Goal: Information Seeking & Learning: Check status

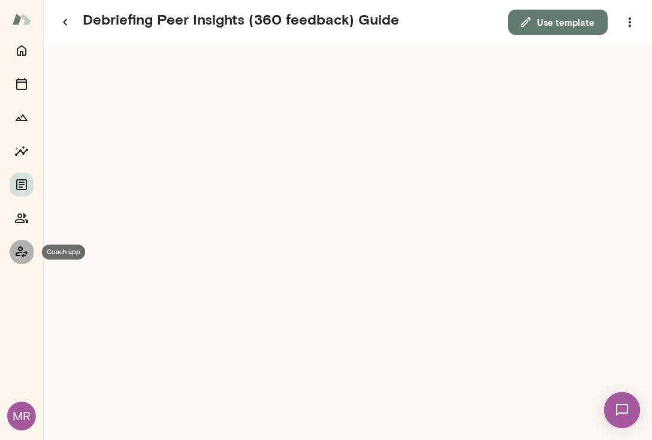
click at [21, 252] on icon "Coach app" at bounding box center [22, 251] width 12 height 11
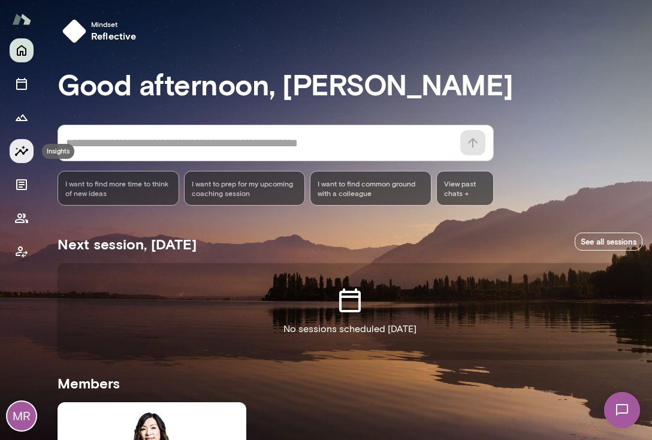
click at [23, 152] on icon "Insights" at bounding box center [21, 151] width 14 height 14
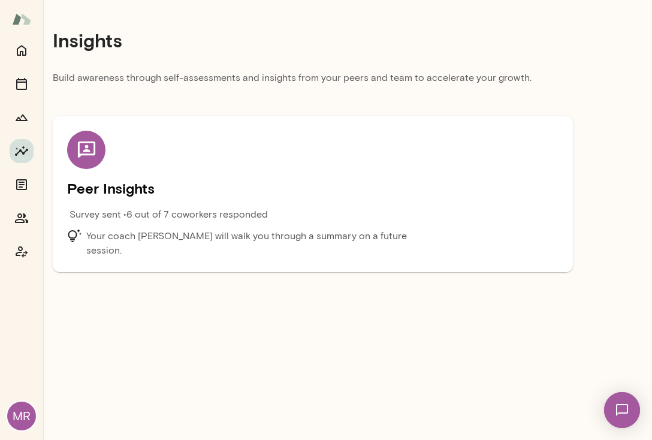
click at [96, 150] on icon at bounding box center [86, 150] width 21 height 21
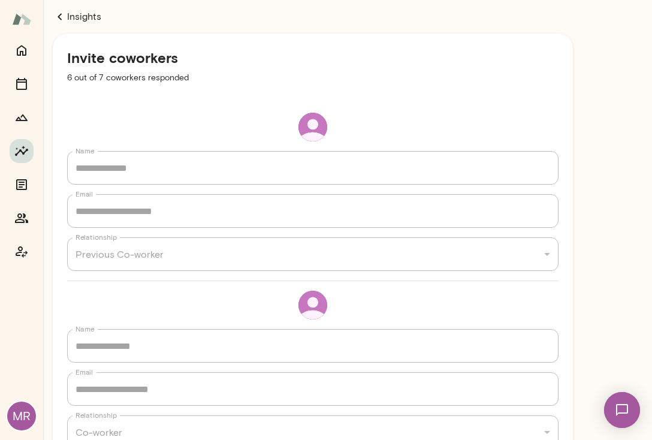
click at [68, 20] on link "Insights" at bounding box center [313, 17] width 520 height 14
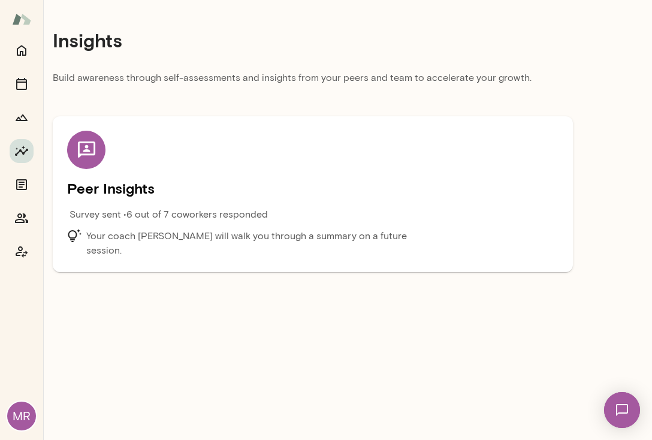
click at [94, 183] on h5 "Peer Insights" at bounding box center [313, 188] width 492 height 19
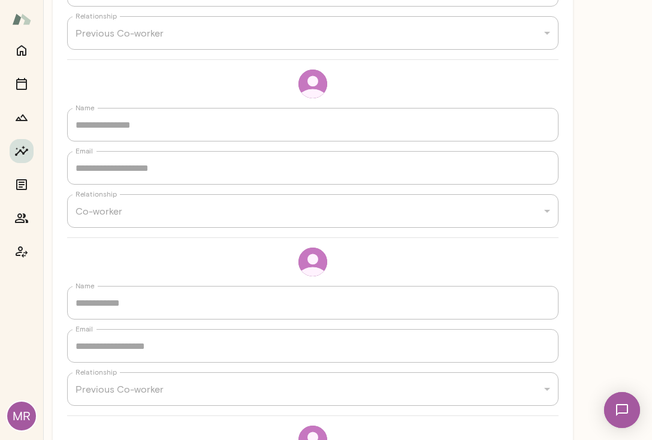
scroll to position [228, 0]
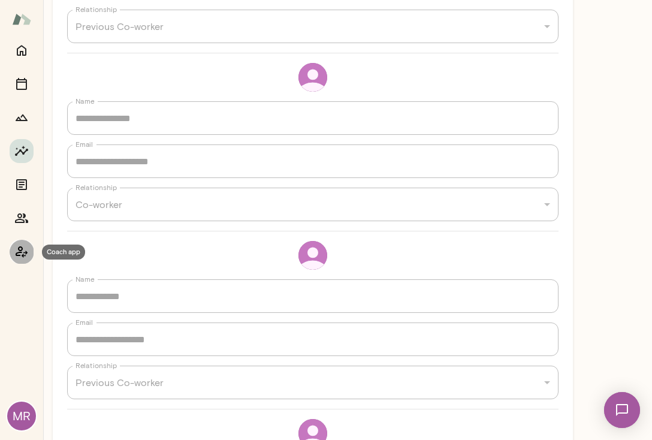
click at [25, 250] on icon "Coach app" at bounding box center [21, 252] width 14 height 14
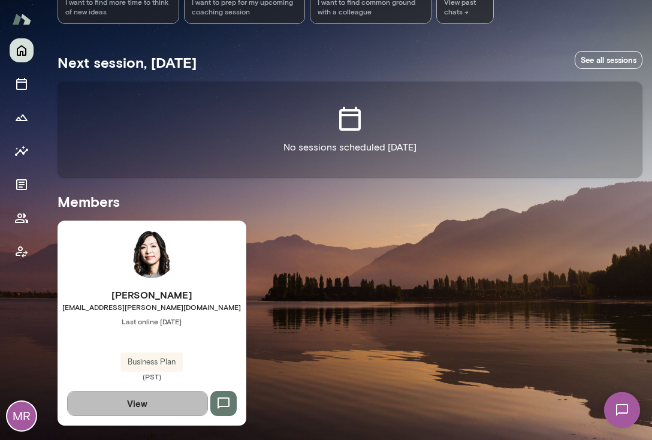
click at [162, 402] on button "View" at bounding box center [137, 403] width 141 height 25
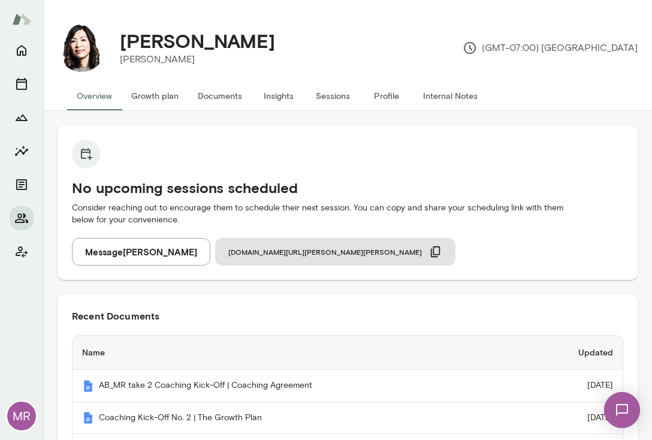
click at [282, 95] on button "Insights" at bounding box center [279, 96] width 54 height 29
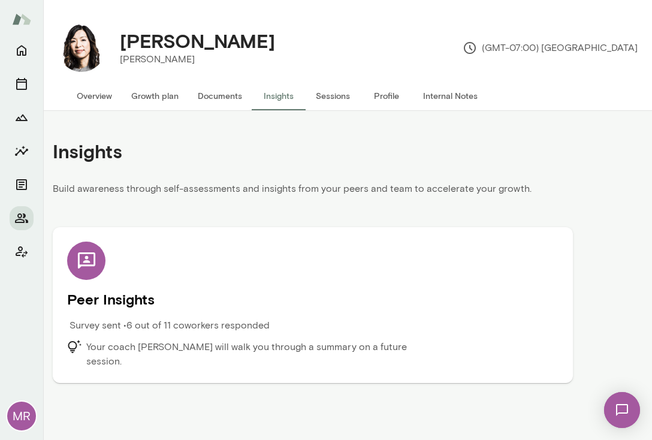
click at [92, 266] on icon at bounding box center [85, 260] width 17 height 16
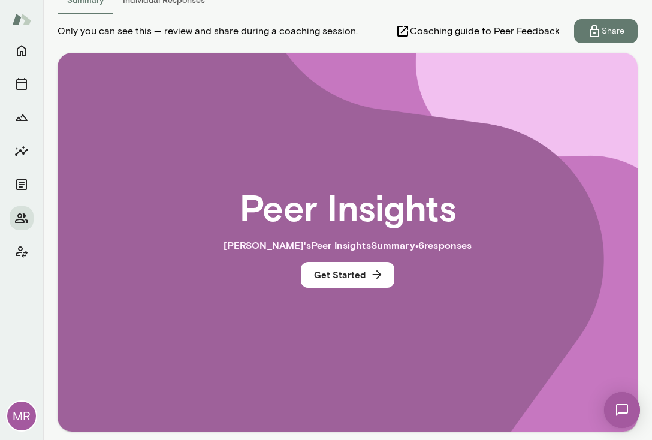
scroll to position [180, 0]
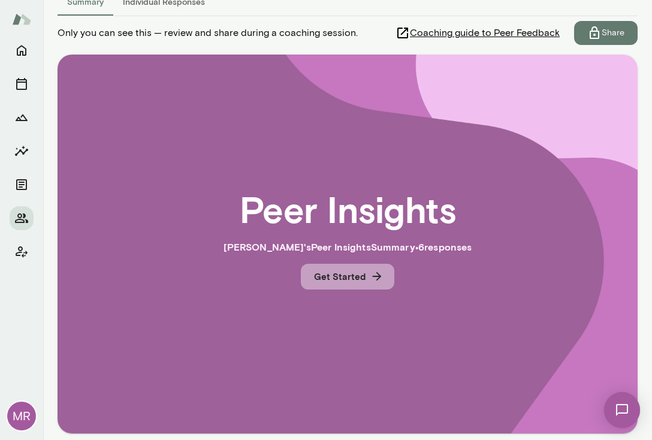
click at [354, 281] on button "Get Started" at bounding box center [348, 276] width 94 height 25
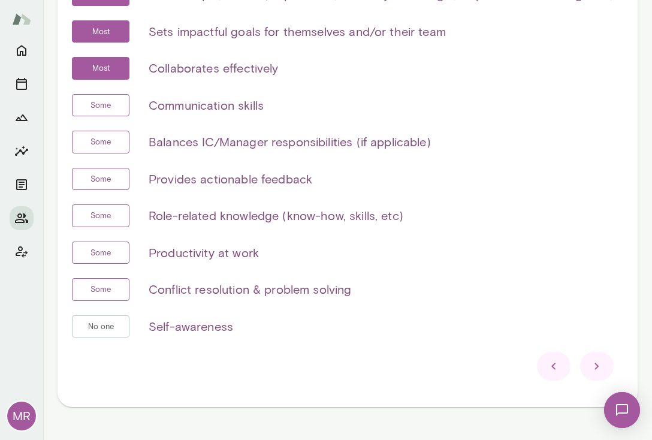
scroll to position [339, 0]
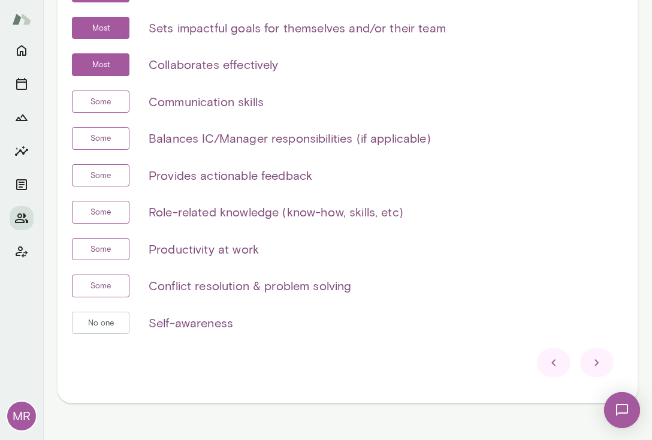
click at [590, 362] on icon at bounding box center [597, 362] width 14 height 14
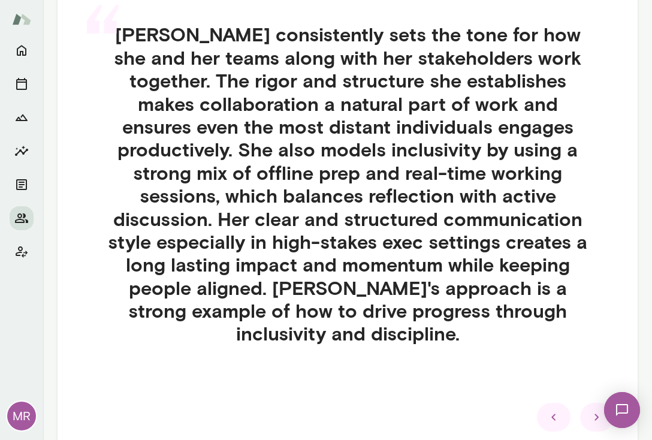
scroll to position [329, 0]
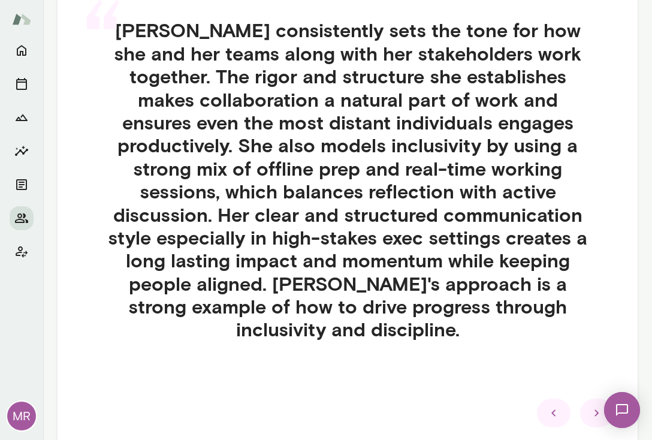
click at [595, 409] on icon at bounding box center [597, 412] width 4 height 7
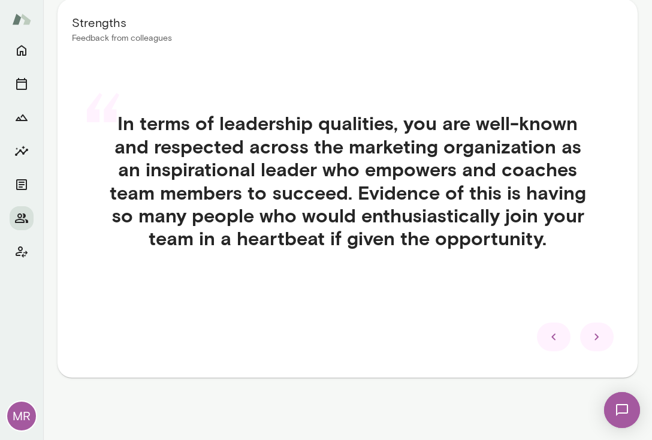
click at [590, 335] on icon at bounding box center [597, 337] width 14 height 14
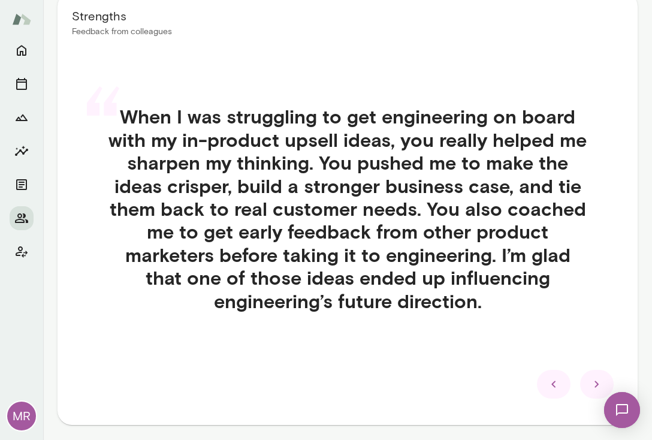
scroll to position [242, 0]
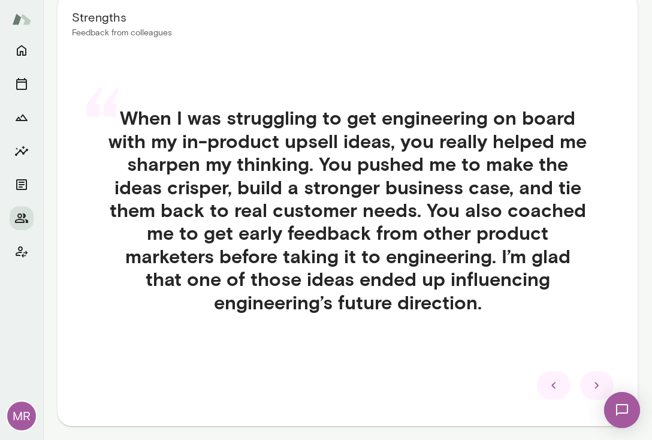
click at [590, 384] on icon at bounding box center [597, 385] width 14 height 14
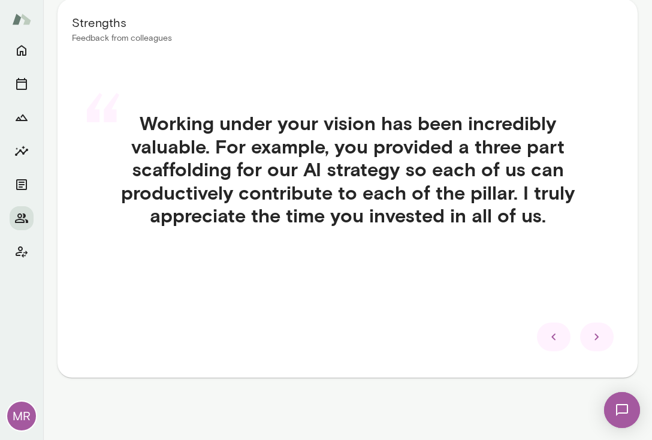
click at [592, 339] on icon at bounding box center [597, 337] width 14 height 14
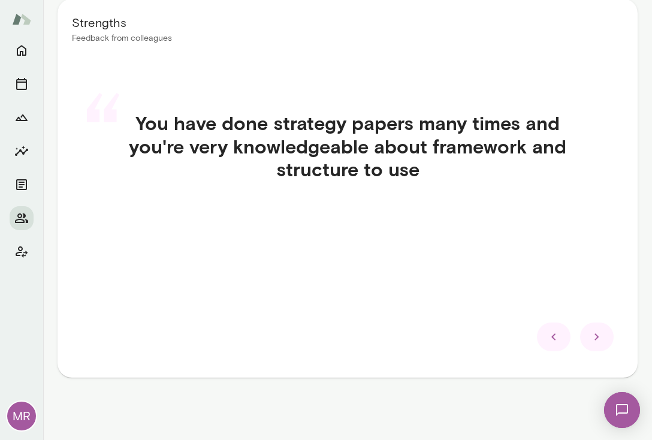
click at [592, 339] on icon at bounding box center [597, 337] width 14 height 14
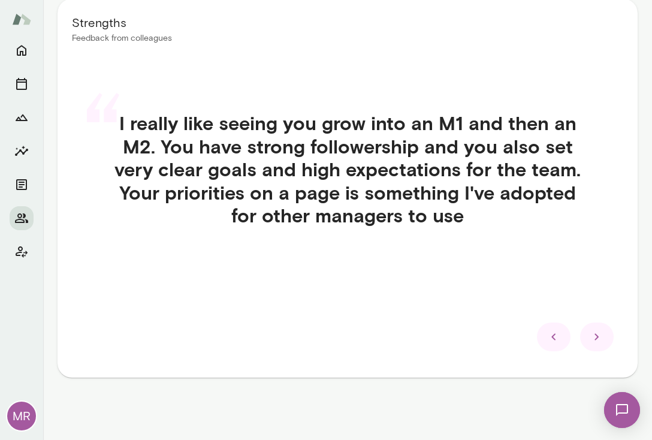
click at [590, 340] on icon at bounding box center [597, 337] width 14 height 14
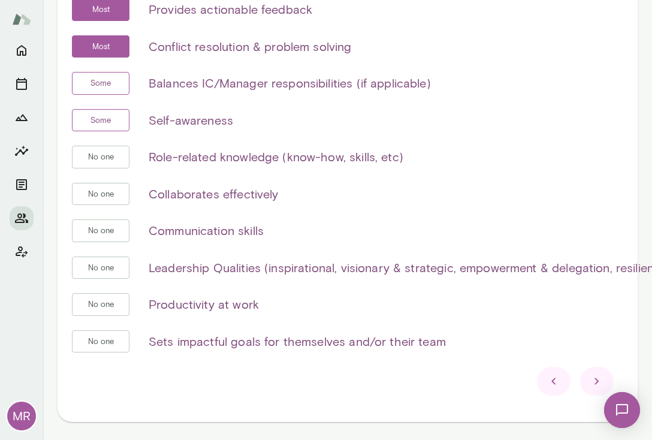
scroll to position [326, 0]
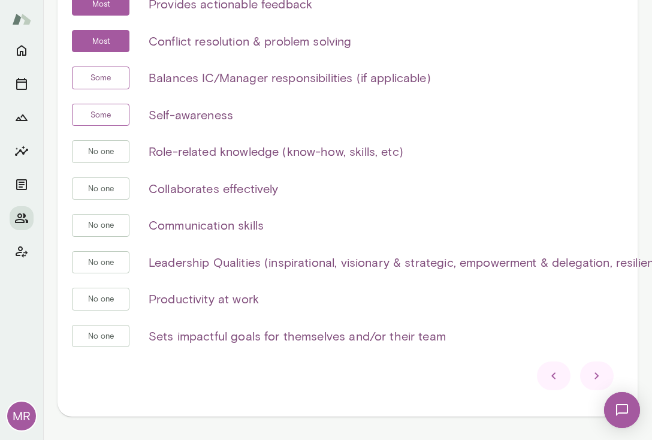
click at [590, 375] on icon at bounding box center [597, 376] width 14 height 14
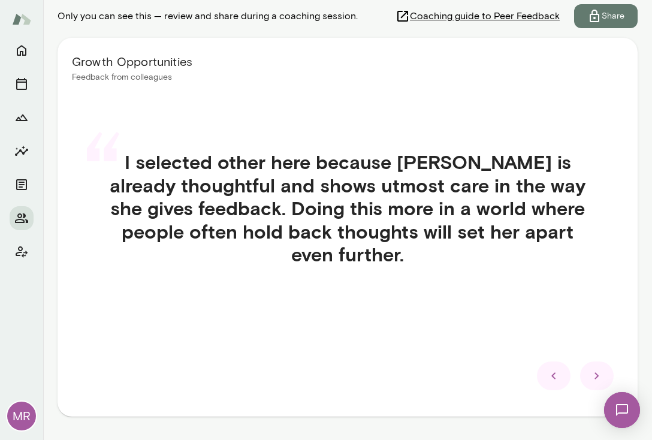
click at [590, 375] on icon at bounding box center [597, 376] width 14 height 14
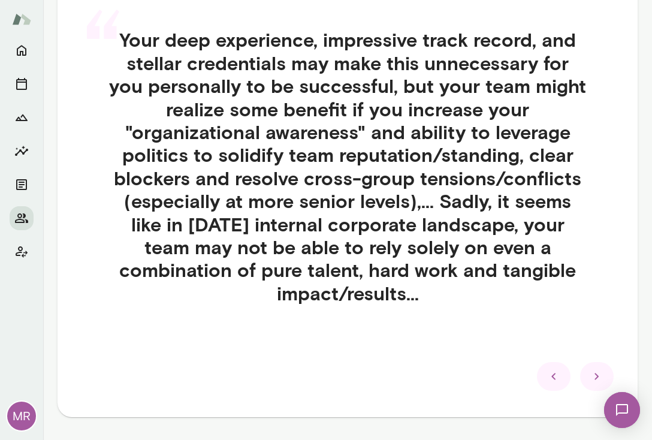
click at [590, 375] on icon at bounding box center [597, 376] width 14 height 14
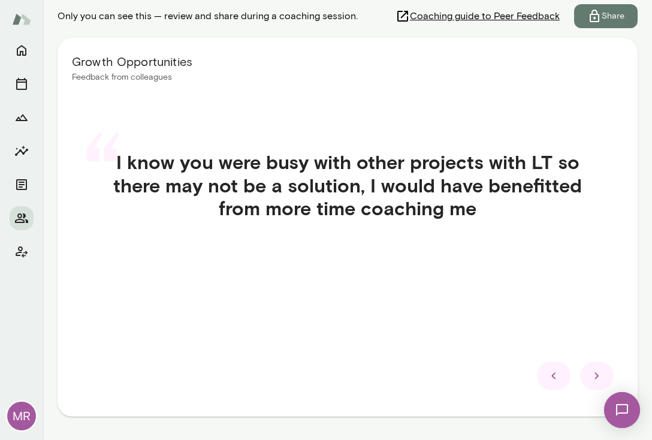
click at [590, 375] on icon at bounding box center [597, 376] width 14 height 14
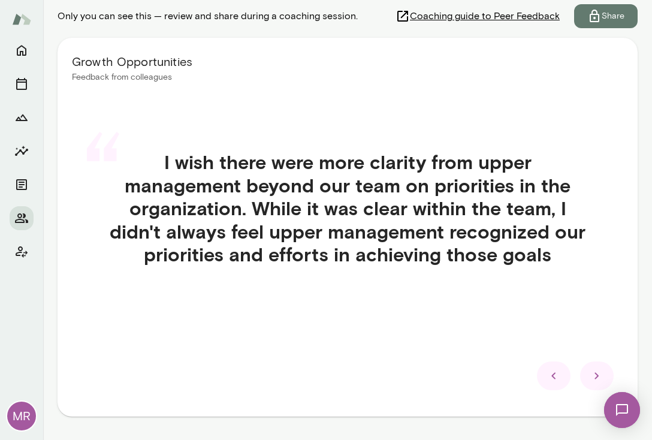
click at [590, 375] on icon at bounding box center [597, 376] width 14 height 14
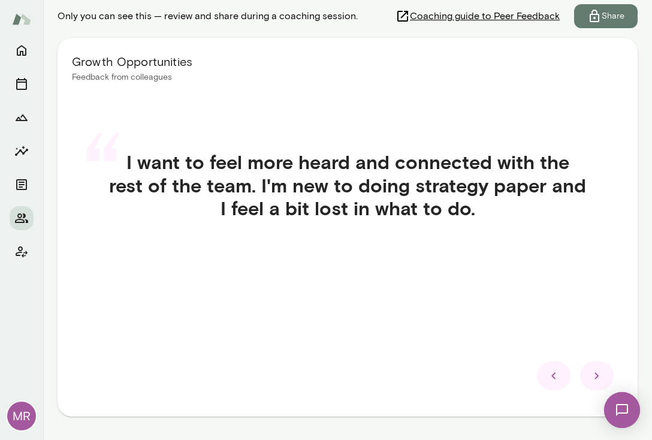
click at [590, 376] on icon at bounding box center [597, 376] width 14 height 14
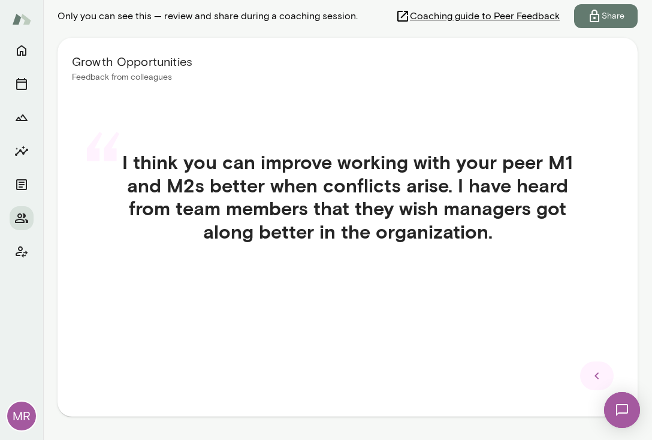
click at [595, 376] on icon at bounding box center [597, 376] width 4 height 7
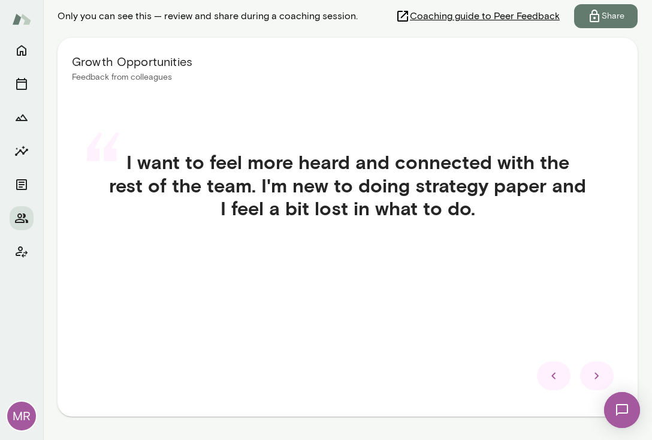
click at [590, 370] on icon at bounding box center [597, 376] width 14 height 14
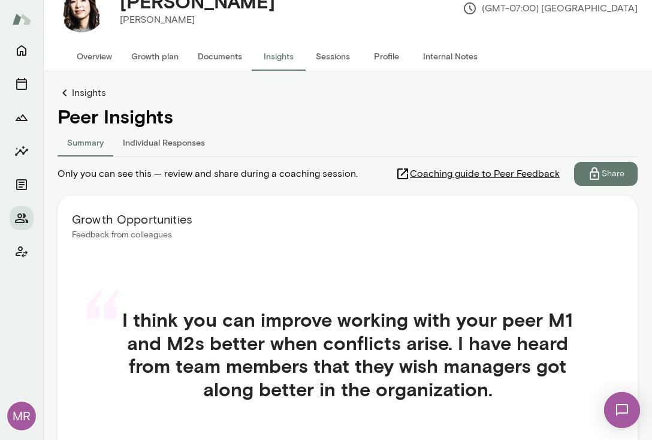
scroll to position [40, 0]
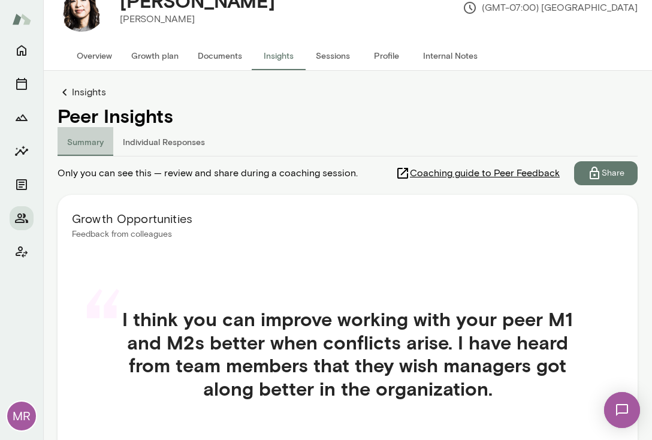
click at [95, 144] on button "Summary" at bounding box center [86, 141] width 56 height 29
click at [79, 140] on button "Summary" at bounding box center [86, 141] width 56 height 29
click at [79, 90] on link "Insights" at bounding box center [348, 92] width 580 height 14
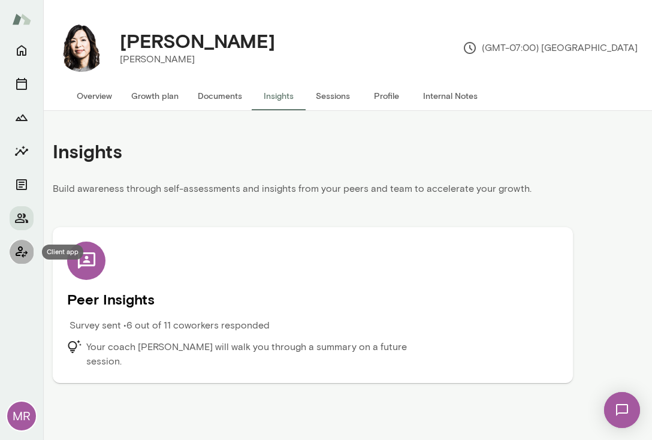
click at [22, 254] on icon "Client app" at bounding box center [21, 252] width 14 height 14
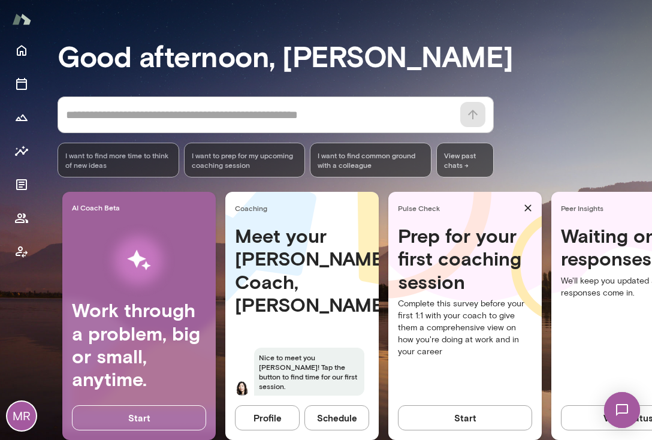
scroll to position [109, 0]
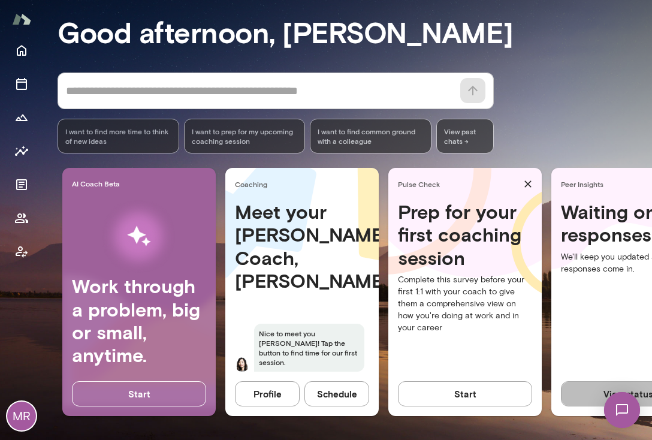
click at [583, 388] on button "View status" at bounding box center [628, 393] width 134 height 25
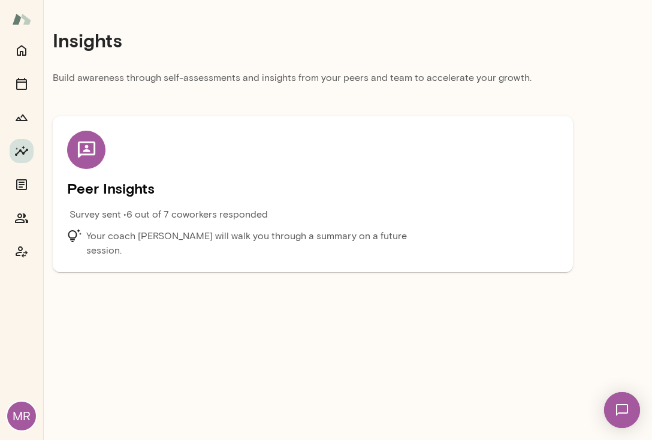
click at [91, 153] on icon at bounding box center [85, 149] width 17 height 16
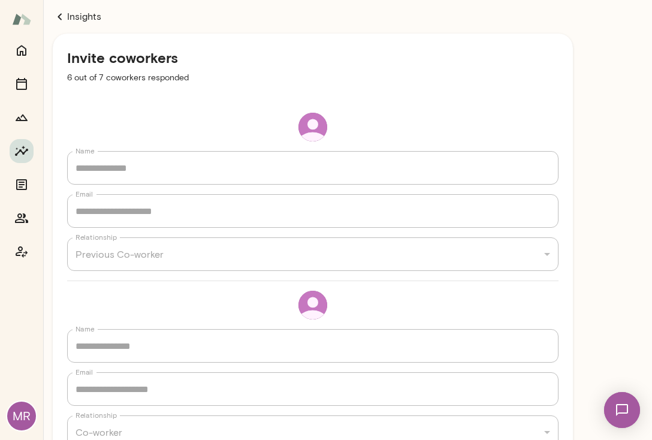
click at [75, 17] on link "Insights" at bounding box center [313, 17] width 520 height 14
